Goal: Use online tool/utility: Utilize a website feature to perform a specific function

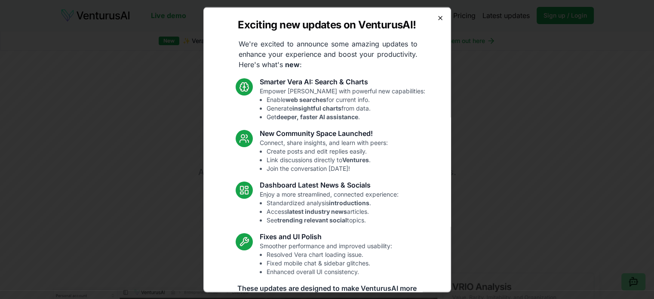
click at [439, 17] on icon "button" at bounding box center [440, 17] width 3 height 3
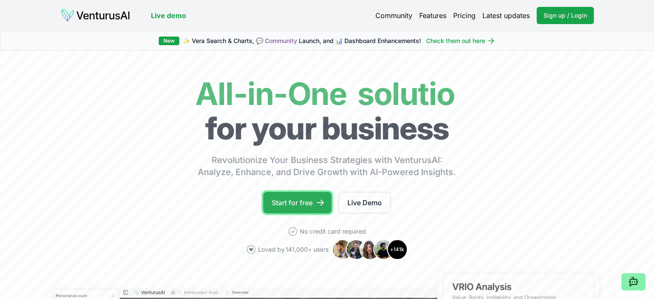
click at [296, 201] on link "Start for free" at bounding box center [297, 203] width 68 height 22
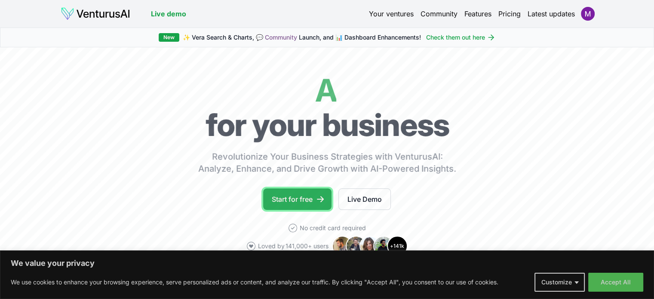
click at [299, 198] on link "Start for free" at bounding box center [297, 199] width 68 height 22
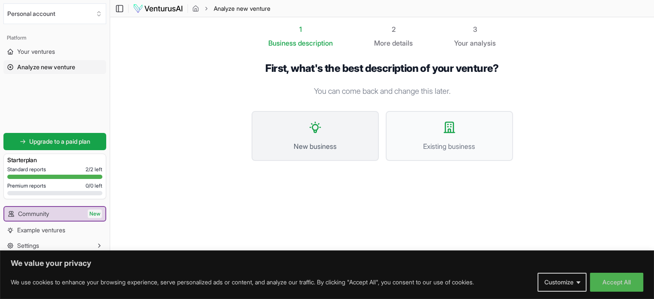
click at [303, 136] on button "New business" at bounding box center [315, 136] width 127 height 50
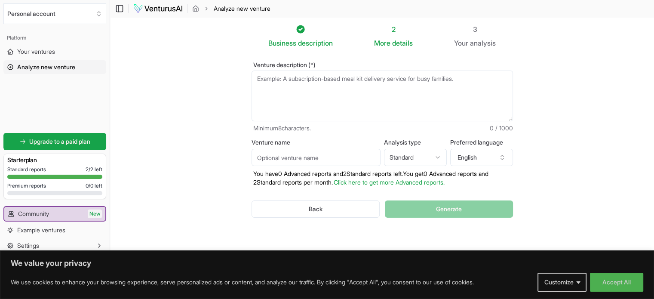
click at [344, 81] on textarea "Venture description (*)" at bounding box center [383, 96] width 262 height 51
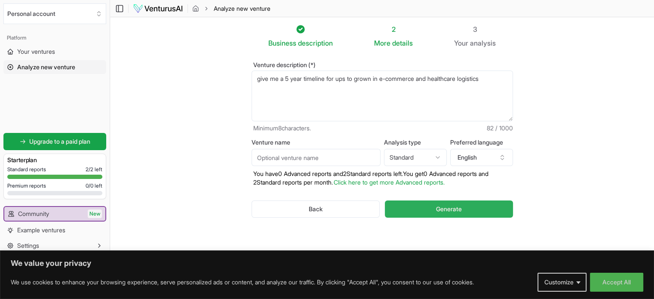
type textarea "give me a 5 year timeline for ups to grown in e-commerce and healthcare logisti…"
click at [429, 206] on button "Generate" at bounding box center [449, 209] width 128 height 17
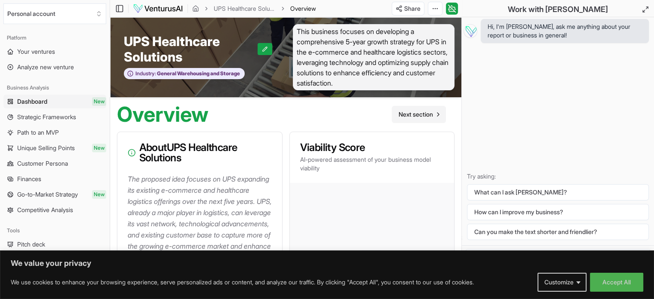
click at [413, 113] on span "Next section" at bounding box center [416, 114] width 34 height 9
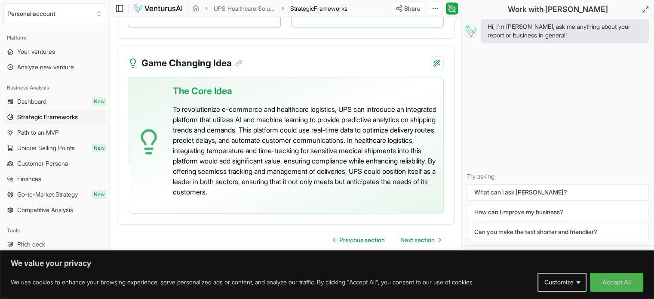
scroll to position [2219, 0]
click at [412, 237] on span "Next section" at bounding box center [418, 240] width 34 height 9
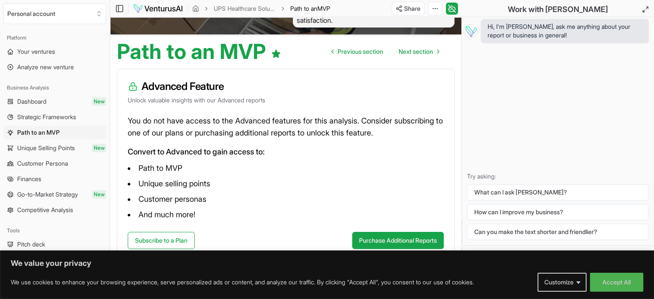
scroll to position [74, 0]
